Goal: Navigation & Orientation: Find specific page/section

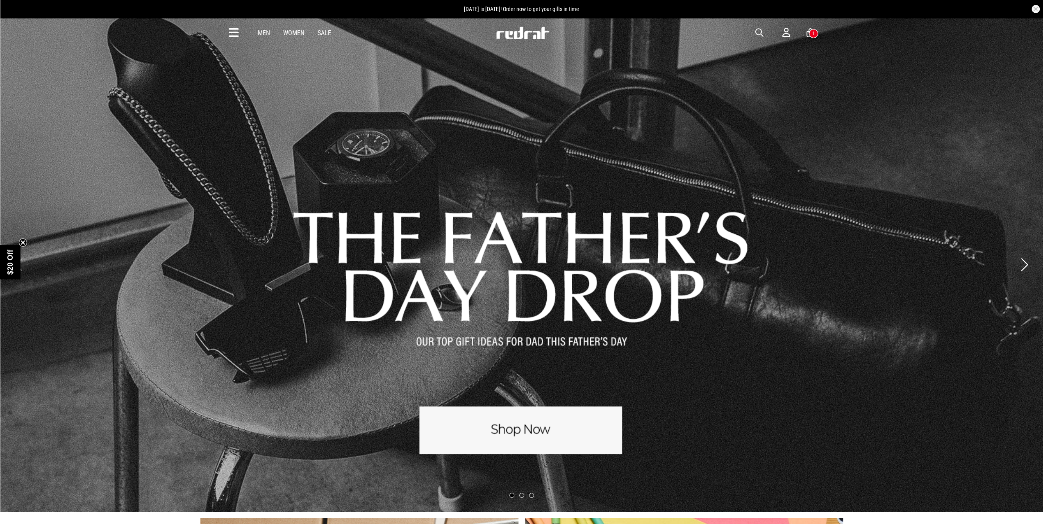
click at [264, 43] on div "Men Women Sale Sign in New Back Footwear Back Mens Back Womens Back Youth & Kid…" at bounding box center [522, 33] width 598 height 30
click at [261, 37] on div "Men Women Sale Sign in New Back Footwear Back Mens Back Womens Back Youth & Kid…" at bounding box center [522, 33] width 598 height 30
click at [261, 33] on link "Men" at bounding box center [264, 33] width 12 height 8
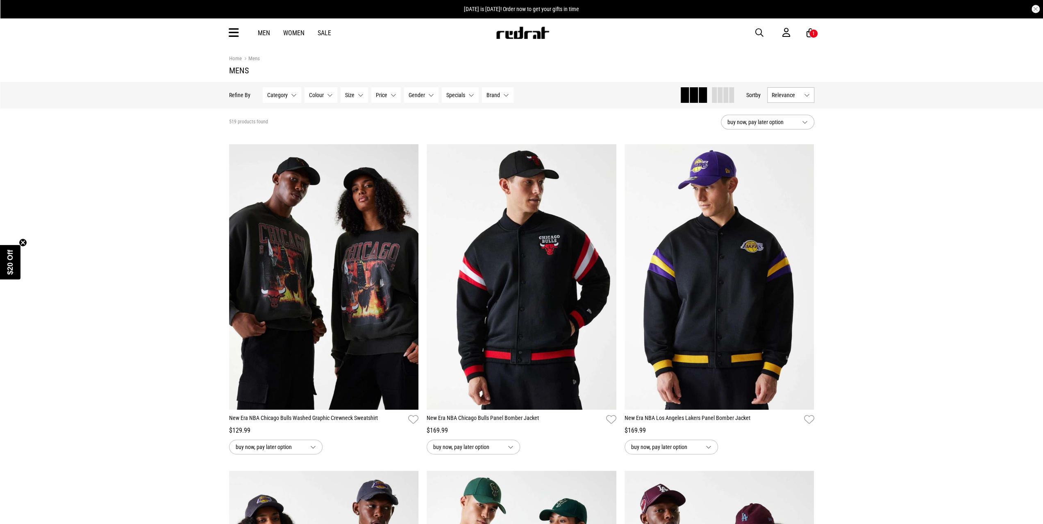
click at [231, 41] on div "Men Women Sale Sign in New Back Footwear Back Mens Back Womens Back Youth & Kid…" at bounding box center [522, 33] width 598 height 30
click at [232, 40] on div "Men Women Sale Sign in New Back Footwear Back Mens Back Womens Back Youth & Kid…" at bounding box center [522, 33] width 598 height 30
click at [234, 32] on icon at bounding box center [234, 33] width 10 height 14
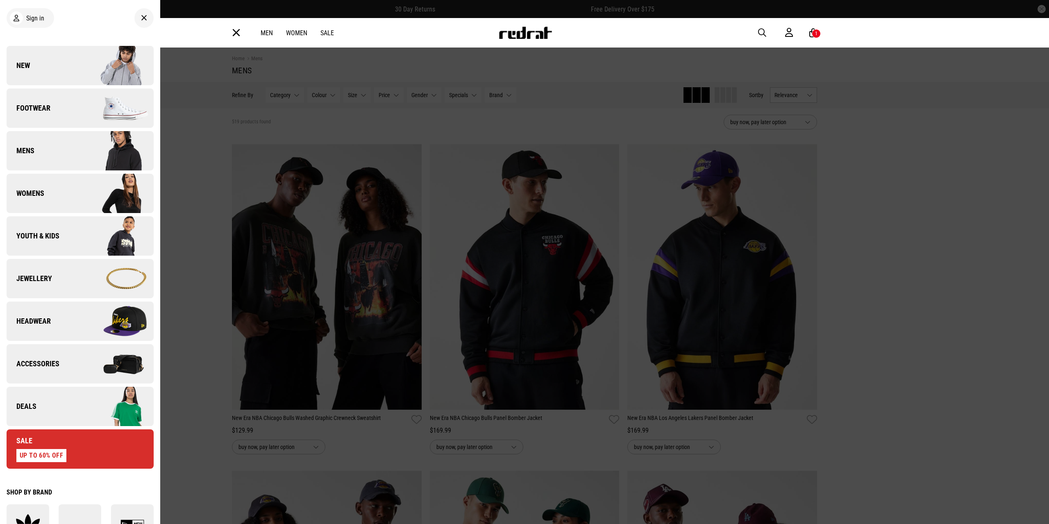
click at [93, 356] on img at bounding box center [116, 363] width 73 height 41
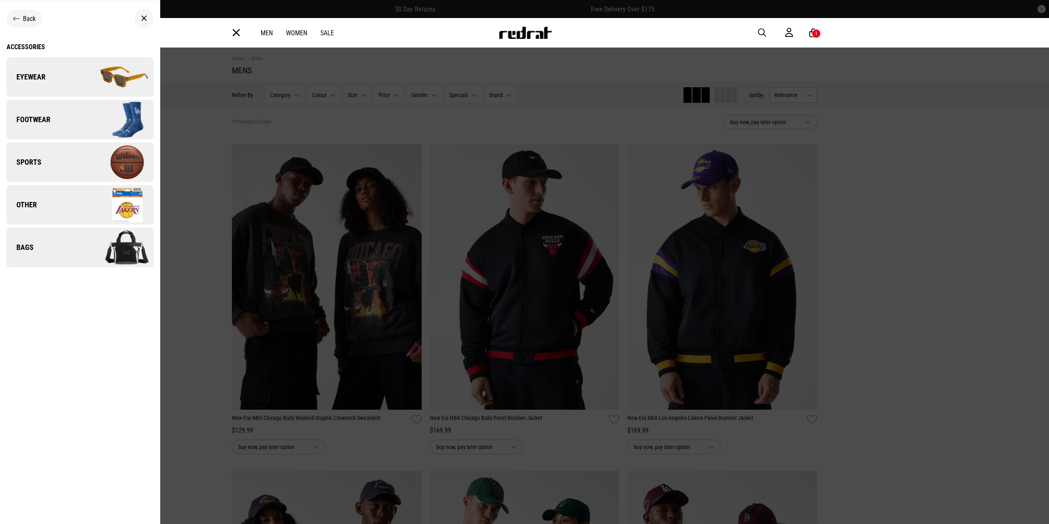
click at [92, 210] on img at bounding box center [116, 204] width 73 height 41
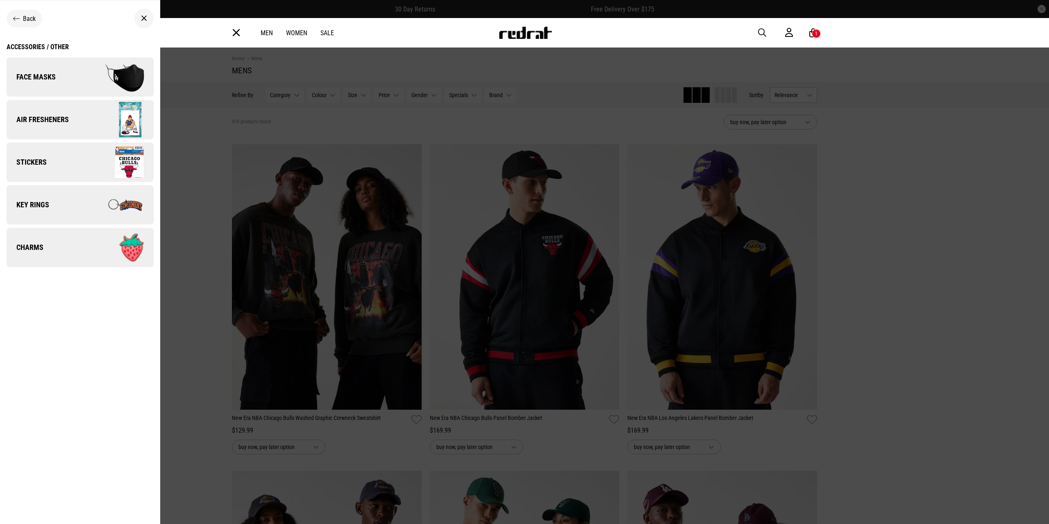
click at [15, 22] on div "Back" at bounding box center [25, 19] width 36 height 18
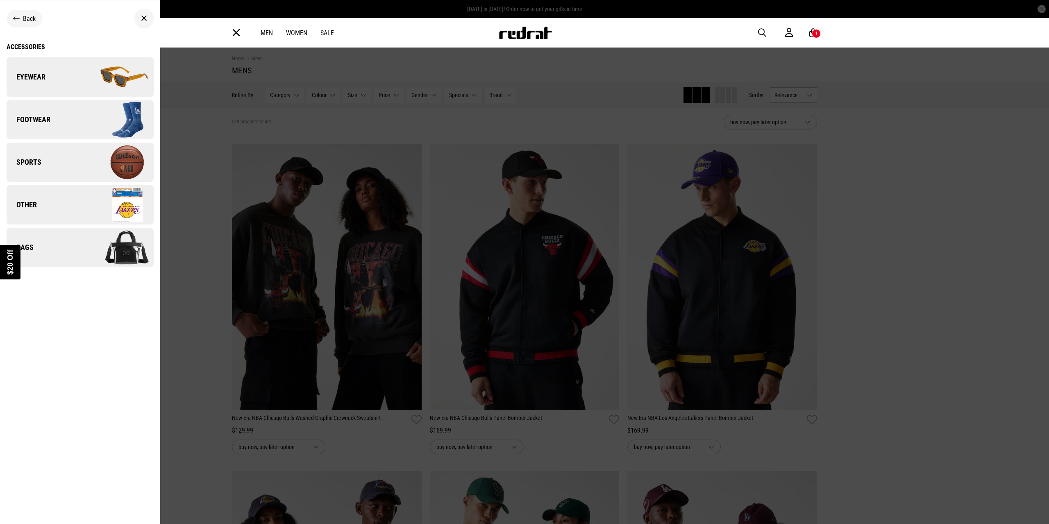
click at [13, 20] on div "Close dialog UNLOCK $20 OFF WHEN YOU JOIN THE CREW Sign up to receive email & S…" at bounding box center [524, 262] width 1049 height 524
click at [30, 25] on div "Back" at bounding box center [25, 19] width 36 height 18
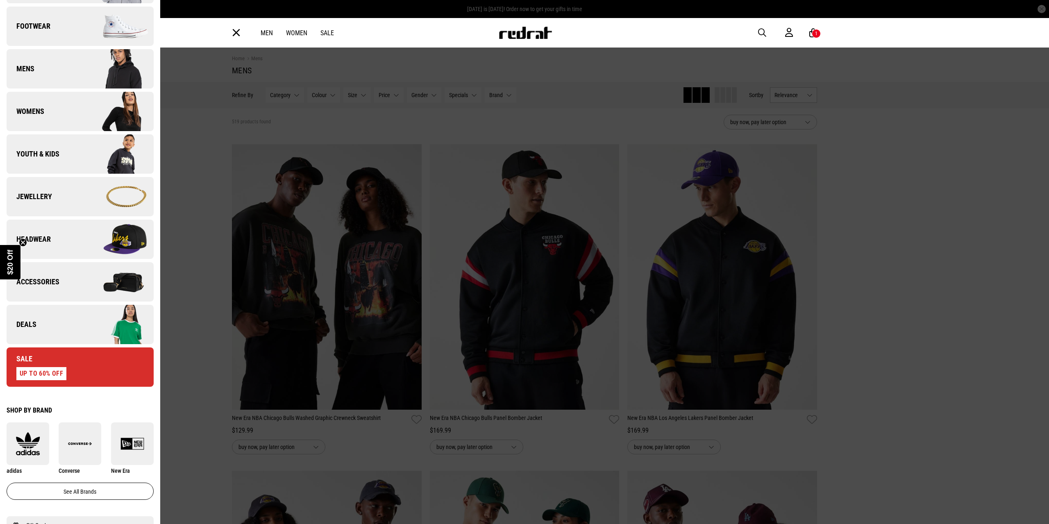
scroll to position [123, 0]
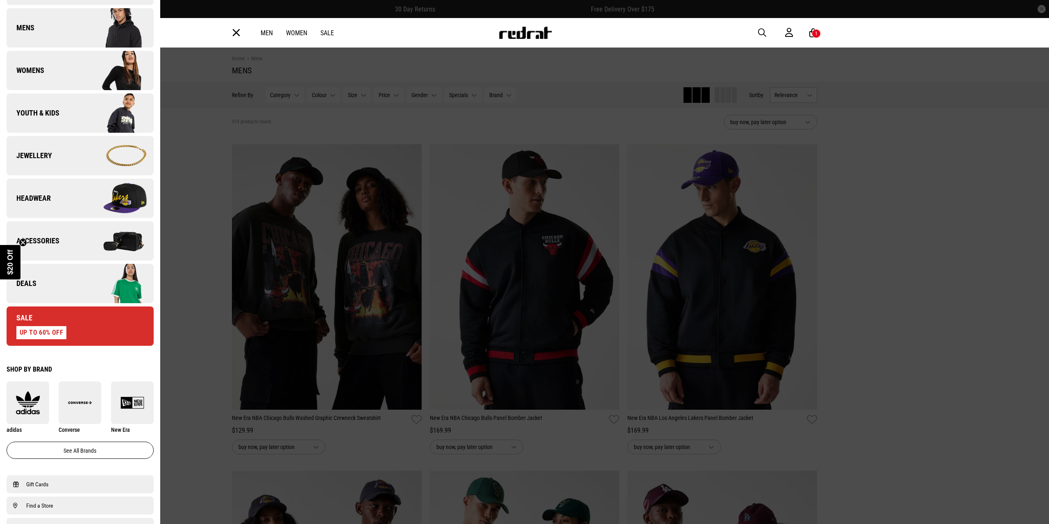
click at [99, 153] on img at bounding box center [116, 155] width 73 height 41
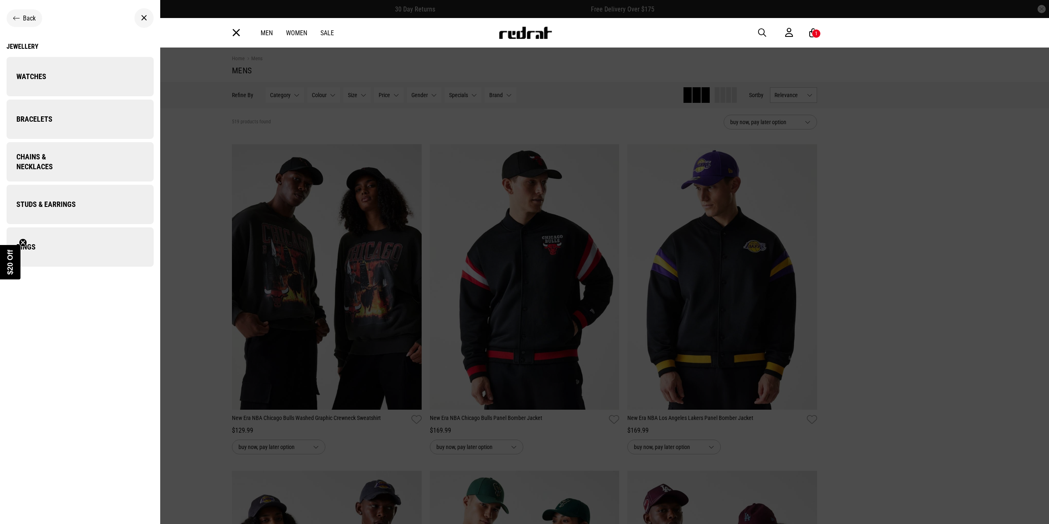
scroll to position [0, 0]
click at [92, 84] on img at bounding box center [116, 77] width 73 height 41
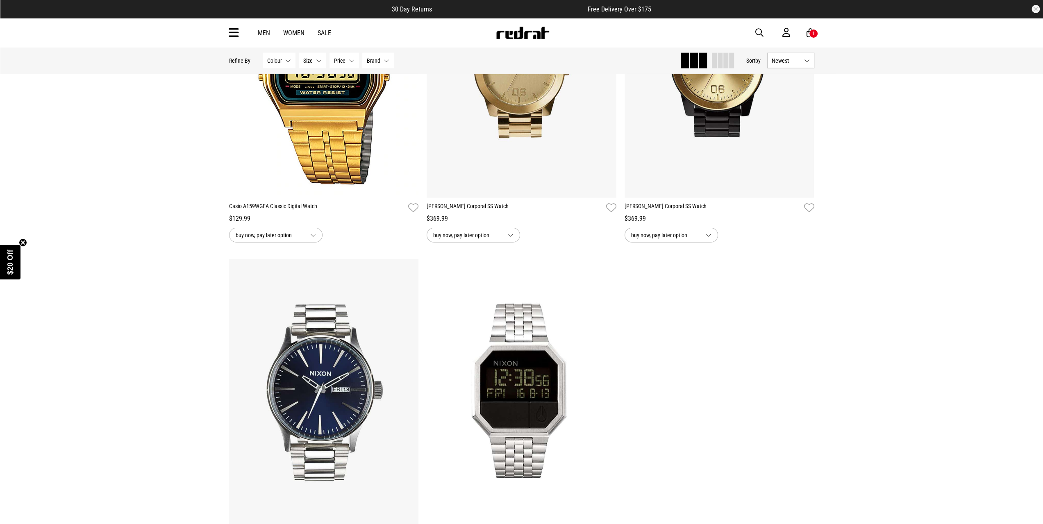
scroll to position [2418, 0]
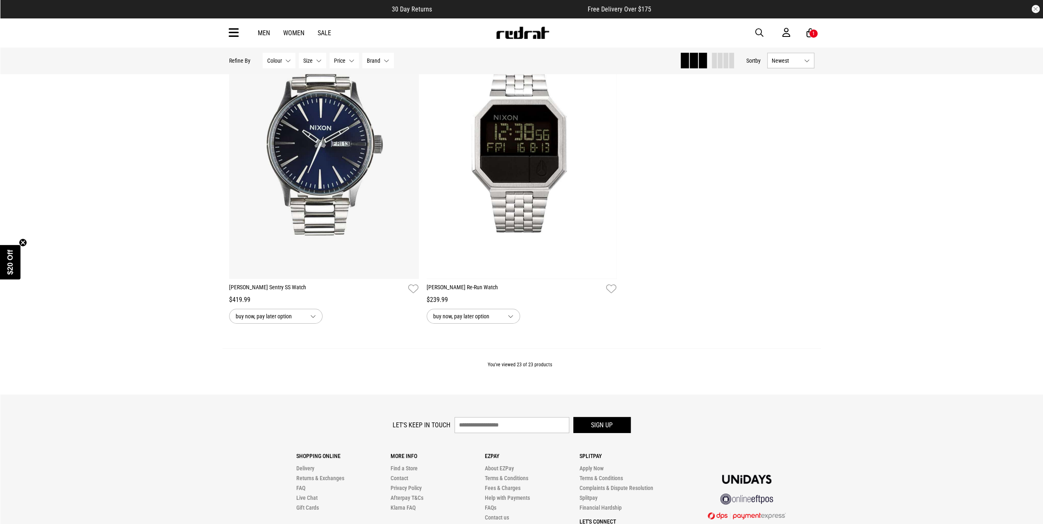
click at [346, 64] on button "Price None selected" at bounding box center [344, 61] width 30 height 16
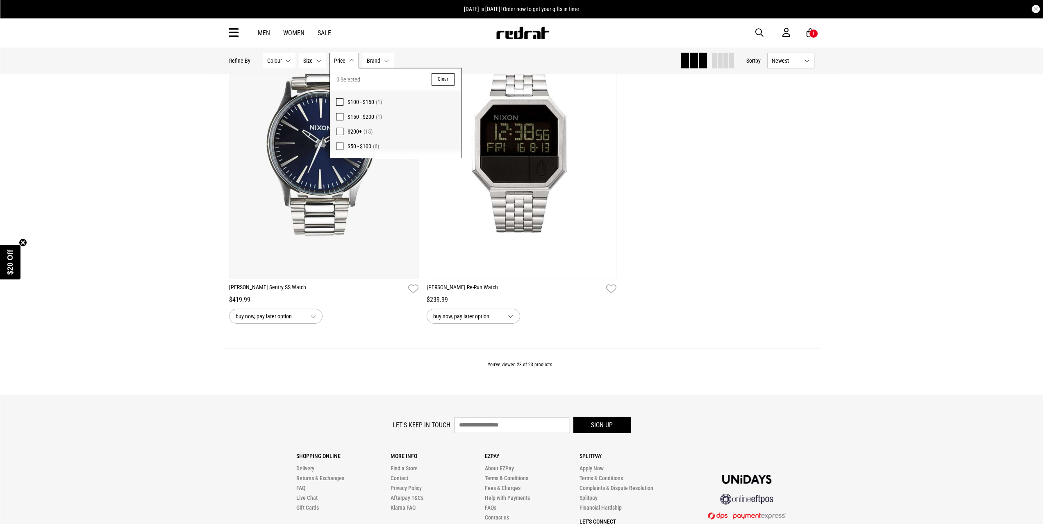
click at [267, 35] on link "Men" at bounding box center [264, 33] width 12 height 8
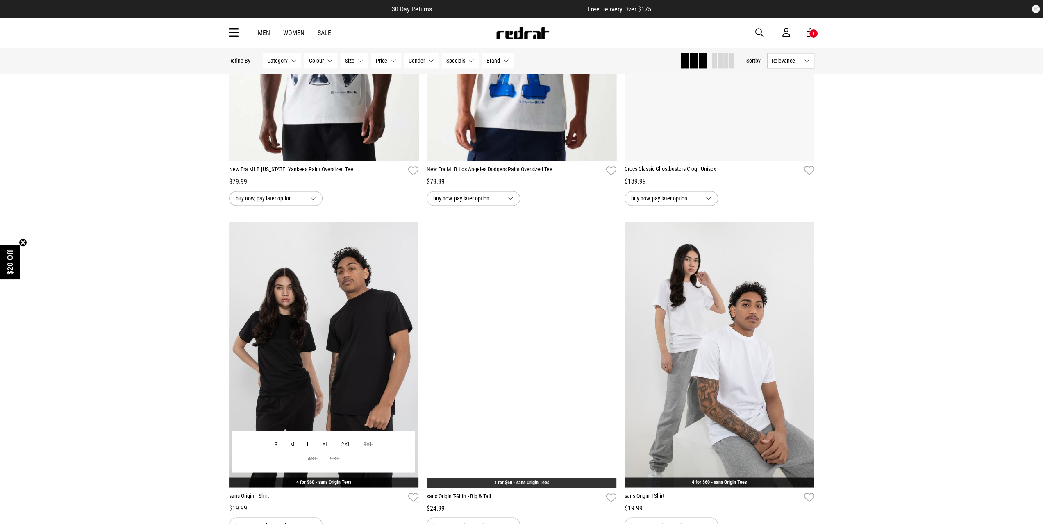
scroll to position [1270, 0]
